Goal: Task Accomplishment & Management: Manage account settings

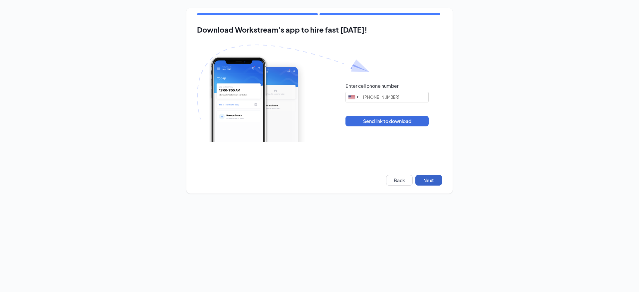
click at [430, 185] on button "Next" at bounding box center [428, 180] width 27 height 11
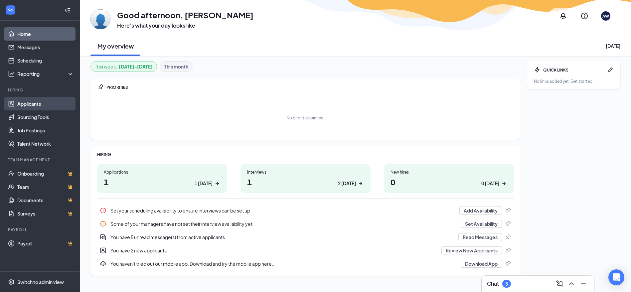
click at [28, 103] on link "Applicants" at bounding box center [45, 103] width 57 height 13
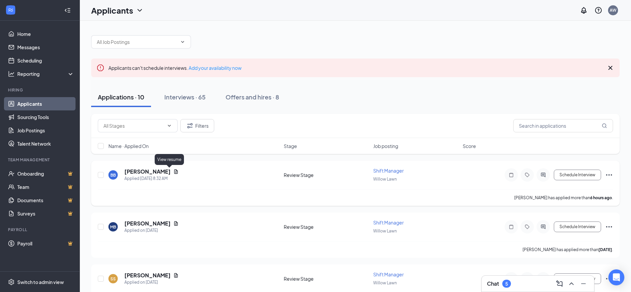
click at [174, 170] on icon "Document" at bounding box center [176, 171] width 4 height 4
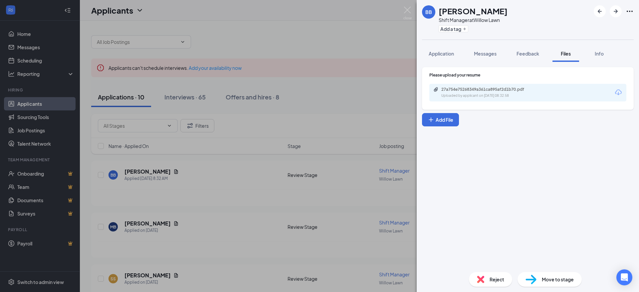
click at [560, 93] on div "27a754e75268349a361ca895af2d1b70.pdf Uploaded by applicant on [DATE] 08:32:58" at bounding box center [527, 93] width 197 height 18
click at [508, 92] on div "27a754e75268349a361ca895af2d1b70.pdf" at bounding box center [487, 89] width 93 height 5
click at [401, 8] on div "BB [PERSON_NAME] Shift Manager at Willow Lawn Add a tag Application Messages Fe…" at bounding box center [319, 146] width 639 height 292
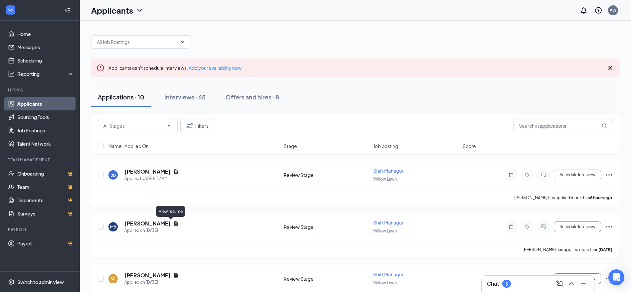
click at [173, 225] on icon "Document" at bounding box center [175, 223] width 5 height 5
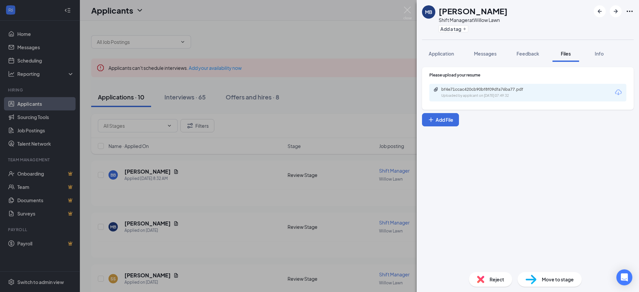
click at [475, 98] on div "bf4e71ccac420cb90bf8f09dfa76ba77.pdf Uploaded by applicant on [DATE] 07:49:32" at bounding box center [527, 93] width 197 height 18
click at [476, 94] on div "Uploaded by applicant on [DATE] 07:49:32" at bounding box center [491, 95] width 100 height 5
click at [405, 7] on img at bounding box center [407, 13] width 8 height 13
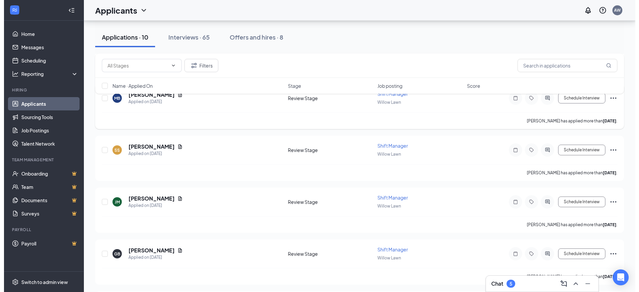
scroll to position [130, 0]
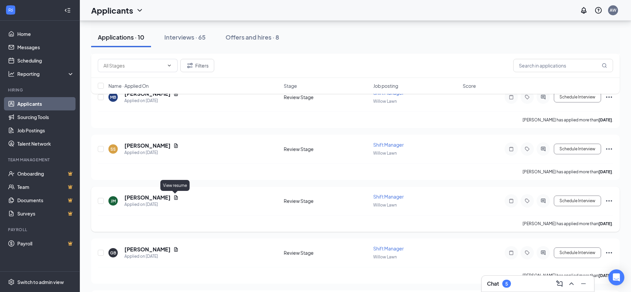
click at [175, 200] on icon "Document" at bounding box center [175, 197] width 5 height 5
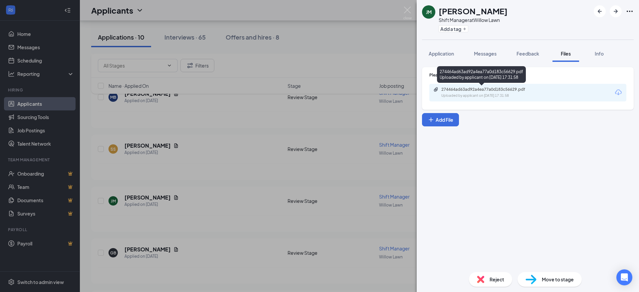
click at [469, 89] on div "274464ad63ad92a4ea77a0d183c56629.pdf" at bounding box center [487, 89] width 93 height 5
